Goal: Information Seeking & Learning: Find specific fact

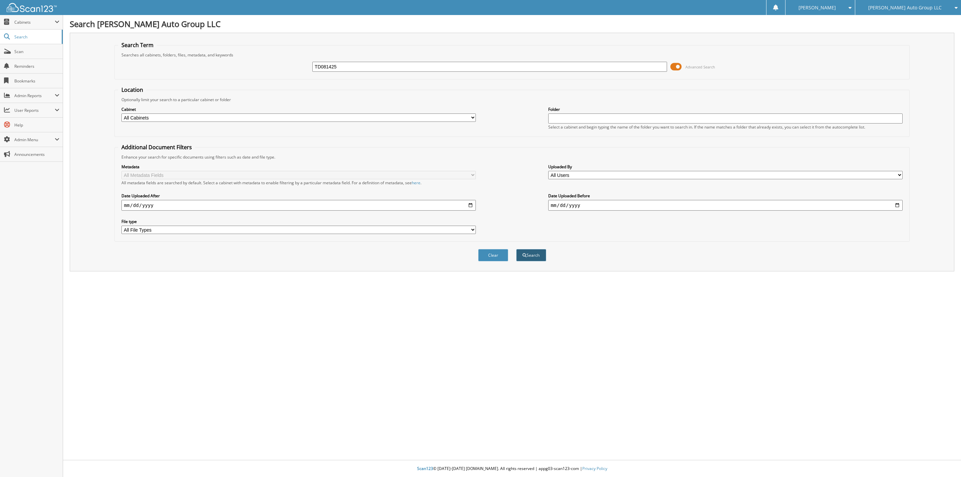
type input "TD081425"
click at [528, 249] on button "Search" at bounding box center [531, 255] width 30 height 12
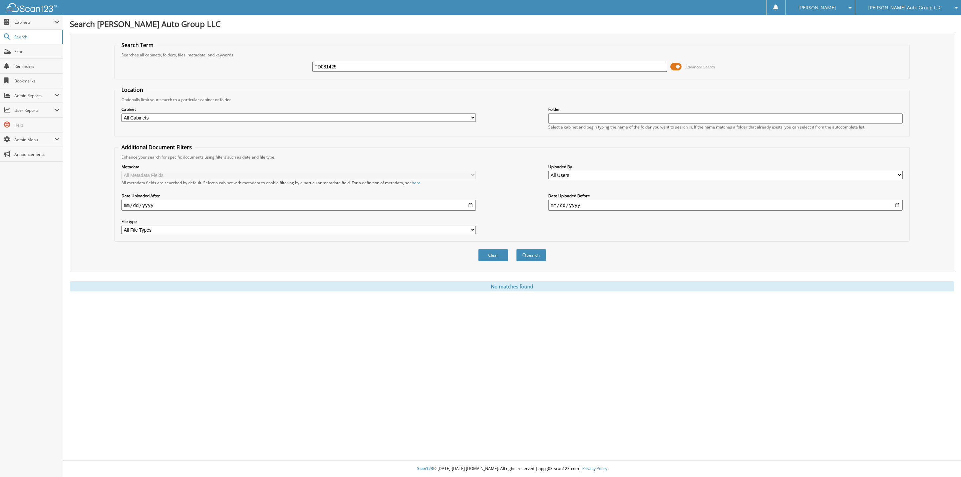
click at [352, 65] on input "TD081425" at bounding box center [489, 67] width 355 height 10
